Goal: Complete application form: Complete application form

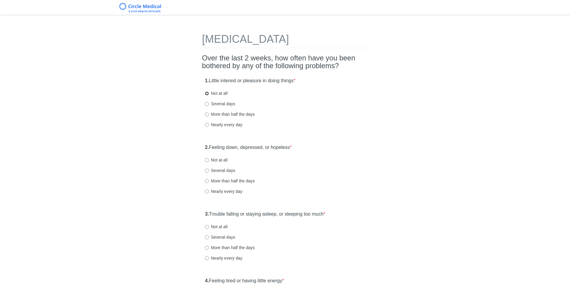
click at [207, 92] on input "Not at all" at bounding box center [207, 94] width 4 height 4
radio input "true"
click at [204, 161] on div "2. Feeling down, depressed, or hopeless * Not at all Several days More than hal…" at bounding box center [285, 172] width 166 height 62
click at [205, 160] on div "2. Feeling down, depressed, or hopeless * Not at all Several days More than hal…" at bounding box center [285, 172] width 166 height 62
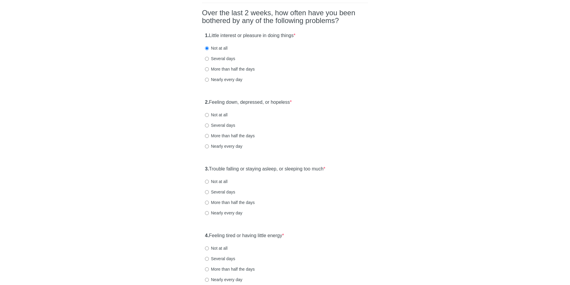
scroll to position [60, 0]
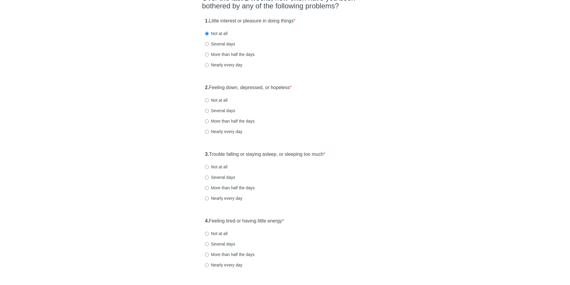
click at [203, 102] on div "2. Feeling down, depressed, or hopeless * Not at all Several days More than hal…" at bounding box center [285, 112] width 166 height 62
click at [207, 100] on input "Not at all" at bounding box center [207, 100] width 4 height 4
radio input "true"
click at [204, 170] on div "3. Trouble falling or staying asleep, or sleeping too much * Not at all Several…" at bounding box center [285, 179] width 166 height 62
click at [206, 169] on input "Not at all" at bounding box center [207, 167] width 4 height 4
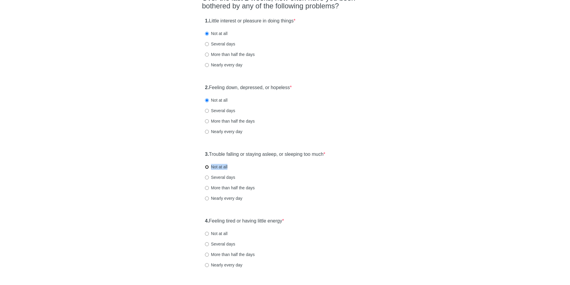
radio input "true"
click at [305, 173] on div "3. Trouble falling or staying asleep, or sleeping too much * Not at all Several…" at bounding box center [285, 179] width 166 height 62
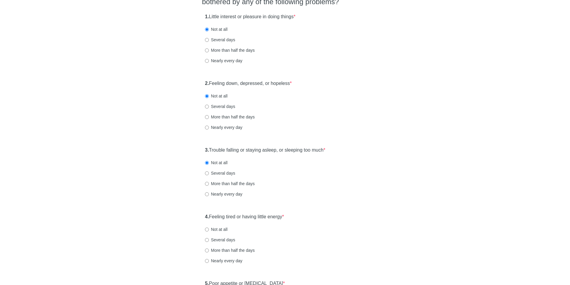
scroll to position [150, 0]
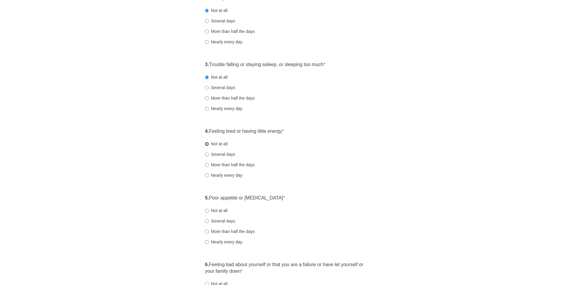
click at [206, 144] on input "Not at all" at bounding box center [207, 144] width 4 height 4
radio input "true"
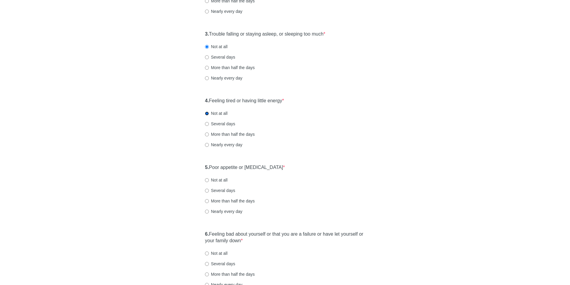
scroll to position [210, 0]
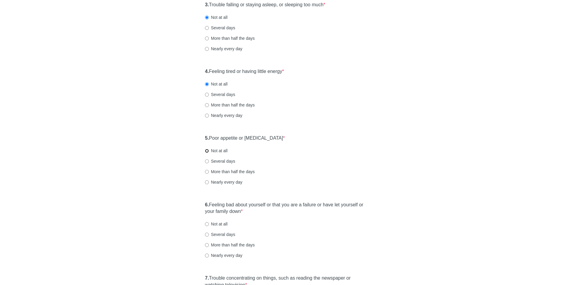
click at [207, 153] on label "Not at all" at bounding box center [216, 151] width 22 height 6
click at [207, 153] on input "Not at all" at bounding box center [207, 151] width 4 height 4
radio input "true"
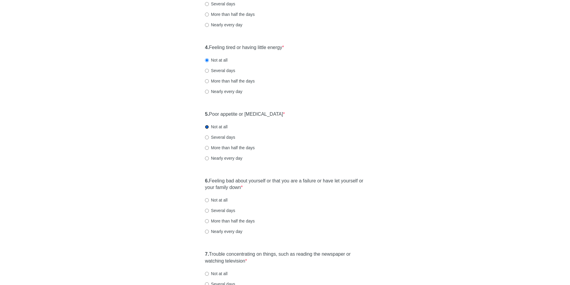
scroll to position [299, 0]
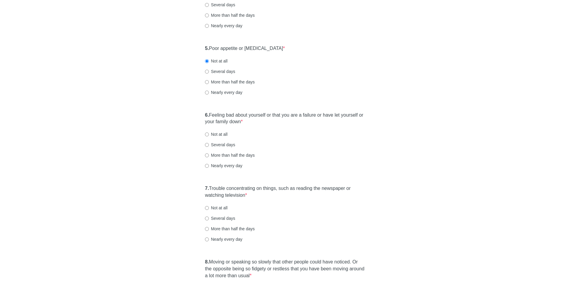
click at [204, 4] on div "4. Feeling tired or having little energy * Not at all Several days More than ha…" at bounding box center [285, 6] width 166 height 62
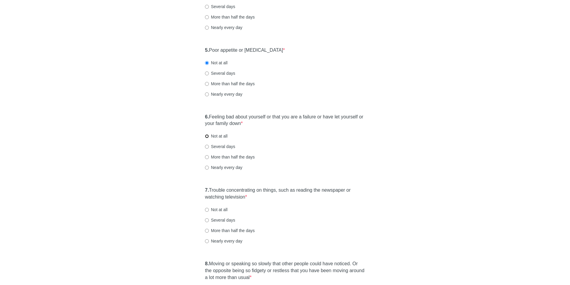
click at [207, 138] on input "Not at all" at bounding box center [207, 136] width 4 height 4
radio input "true"
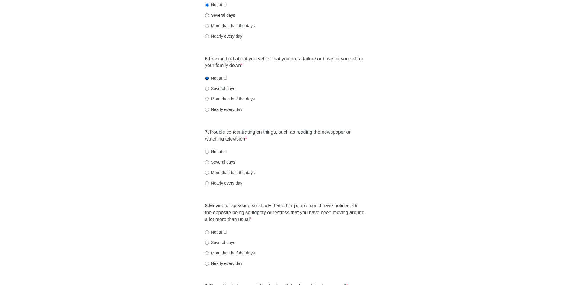
scroll to position [357, 0]
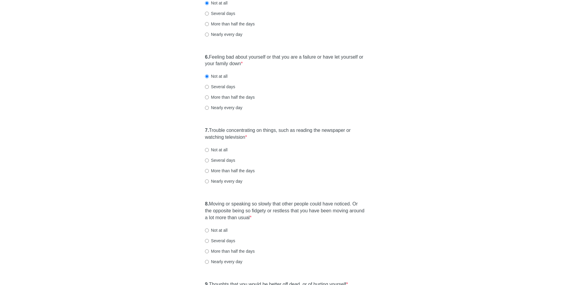
click at [208, 152] on label "Not at all" at bounding box center [216, 150] width 22 height 6
click at [208, 152] on input "Not at all" at bounding box center [207, 150] width 4 height 4
radio input "true"
click at [206, 232] on input "Not at all" at bounding box center [207, 231] width 4 height 4
radio input "true"
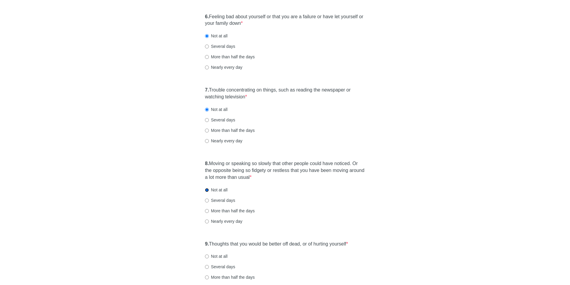
scroll to position [447, 0]
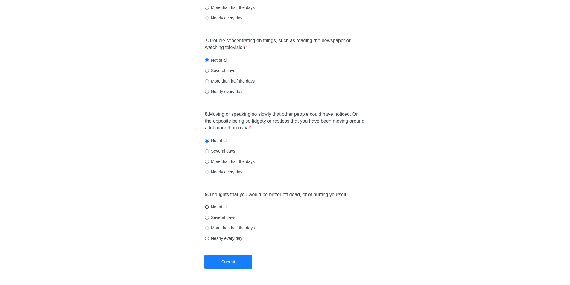
click at [206, 207] on input "Not at all" at bounding box center [207, 207] width 4 height 4
radio input "true"
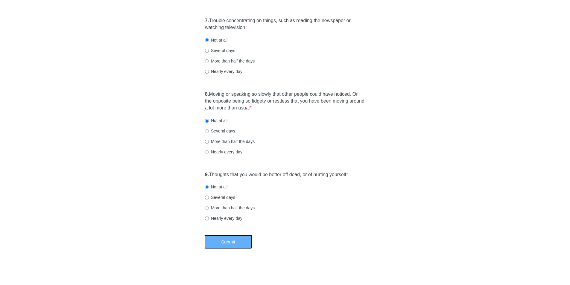
click at [234, 240] on button "Submit" at bounding box center [228, 242] width 48 height 14
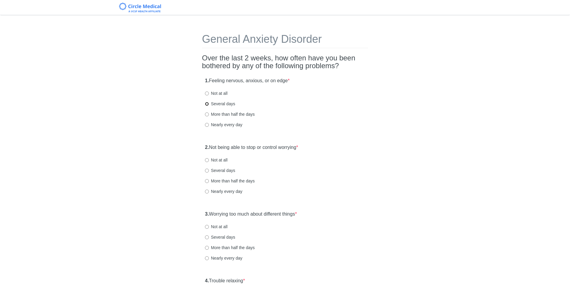
click at [207, 104] on input "Several days" at bounding box center [207, 104] width 4 height 4
radio input "true"
click at [207, 161] on input "Not at all" at bounding box center [207, 160] width 4 height 4
radio input "true"
drag, startPoint x: 207, startPoint y: 227, endPoint x: 211, endPoint y: 225, distance: 4.5
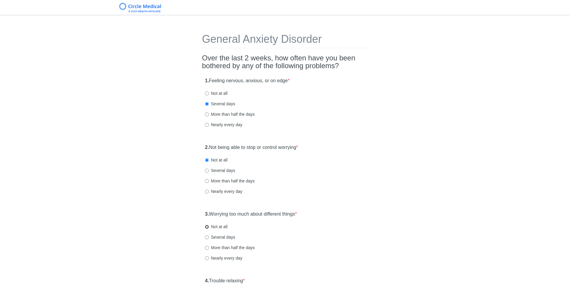
click at [207, 228] on input "Not at all" at bounding box center [207, 227] width 4 height 4
radio input "true"
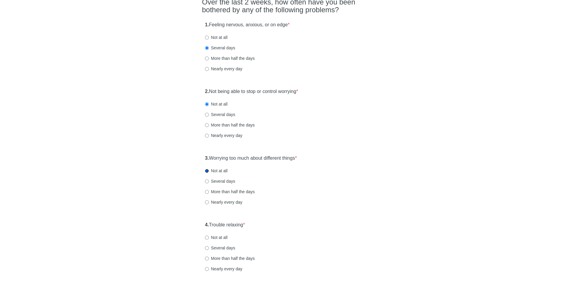
scroll to position [120, 0]
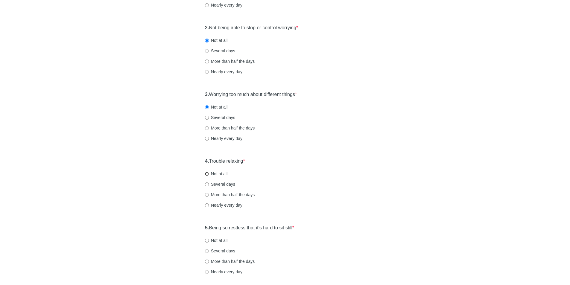
click at [207, 176] on label "Not at all" at bounding box center [216, 174] width 22 height 6
click at [207, 176] on input "Not at all" at bounding box center [207, 174] width 4 height 4
radio input "true"
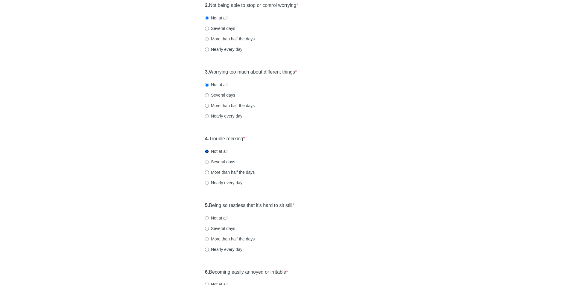
scroll to position [180, 0]
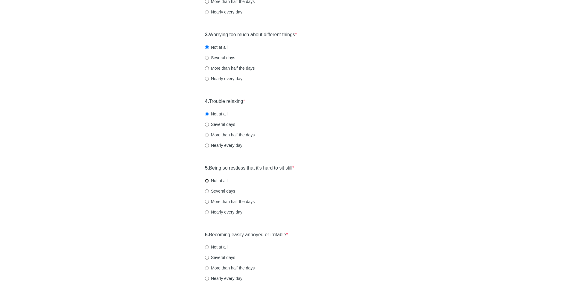
click at [205, 180] on input "Not at all" at bounding box center [207, 181] width 4 height 4
radio input "true"
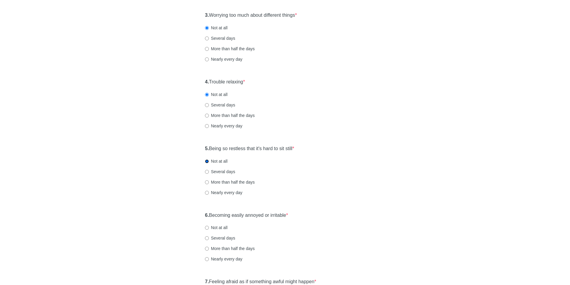
scroll to position [239, 0]
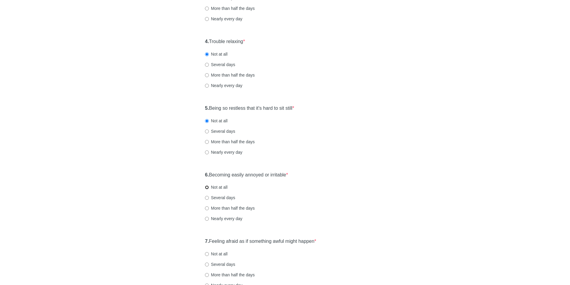
click at [207, 188] on input "Not at all" at bounding box center [207, 188] width 4 height 4
radio input "true"
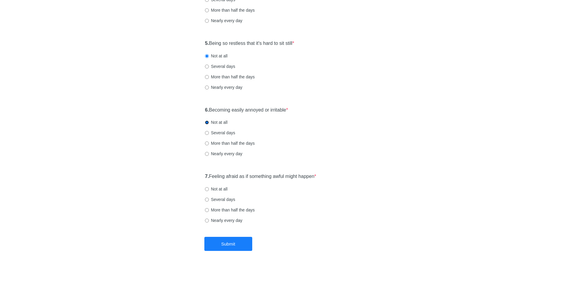
scroll to position [307, 0]
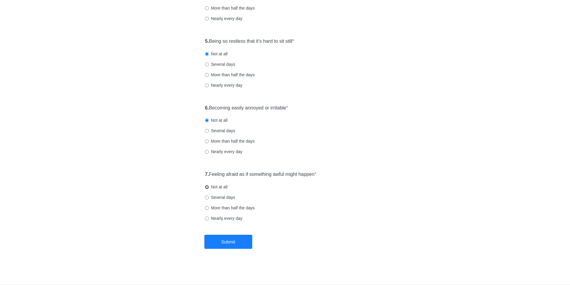
click at [206, 187] on input "Not at all" at bounding box center [207, 187] width 4 height 4
radio input "true"
click at [207, 129] on input "Several days" at bounding box center [207, 131] width 4 height 4
radio input "true"
click at [204, 120] on div "6. Becoming easily annoyed or irritable * Not at all Several days More than hal…" at bounding box center [285, 133] width 166 height 62
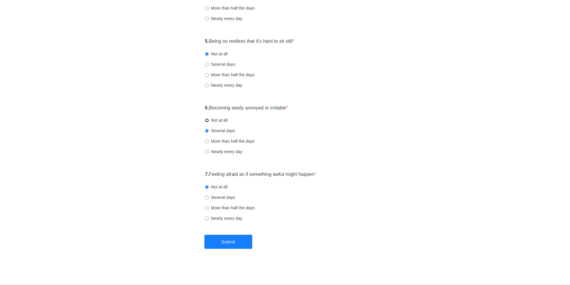
click at [206, 120] on input "Not at all" at bounding box center [207, 121] width 4 height 4
radio input "true"
drag, startPoint x: 243, startPoint y: 241, endPoint x: 240, endPoint y: 235, distance: 6.7
click at [242, 241] on button "Submit" at bounding box center [228, 242] width 48 height 14
